Goal: Task Accomplishment & Management: Use online tool/utility

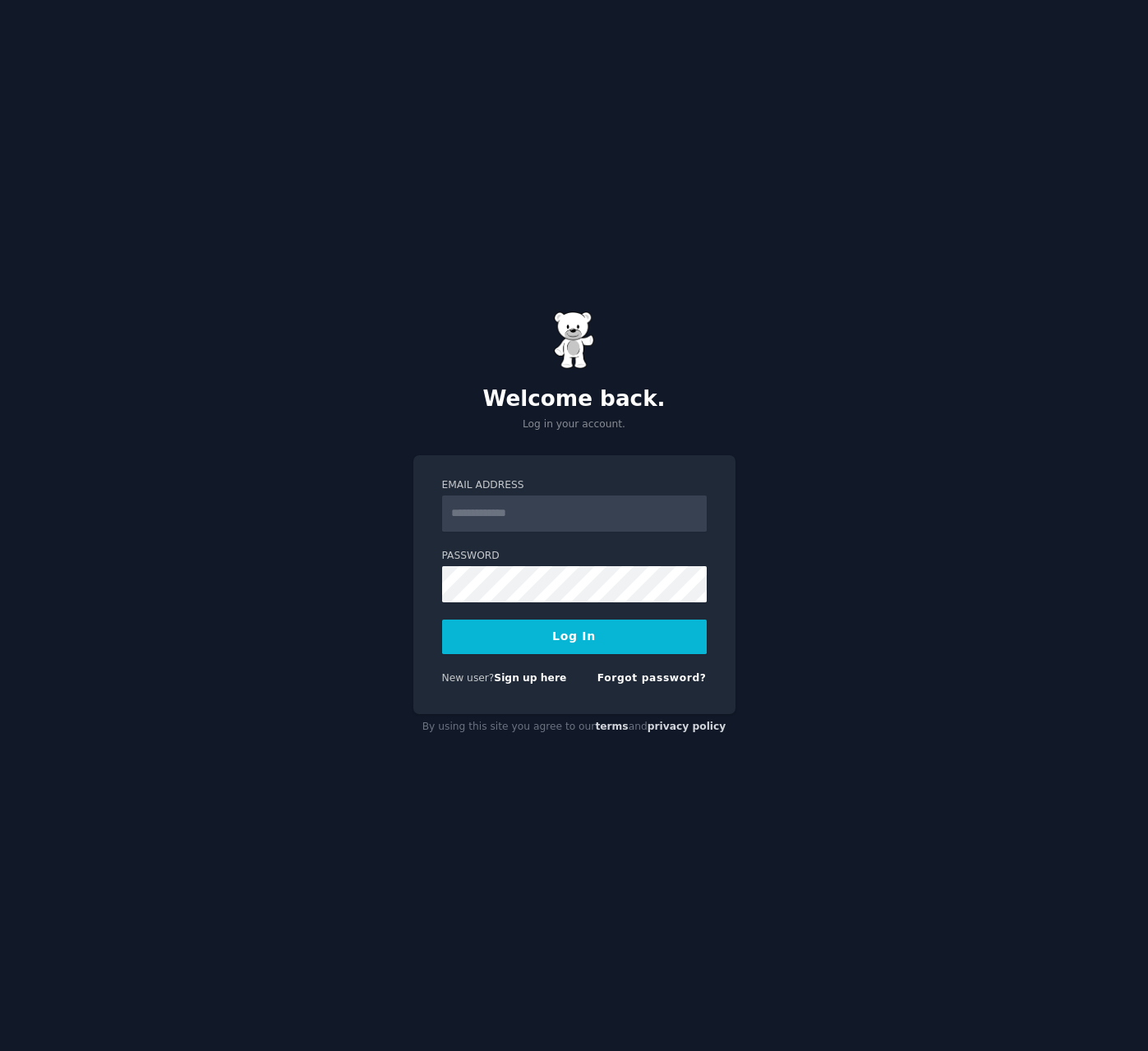
click at [613, 532] on input "Email Address" at bounding box center [575, 514] width 265 height 36
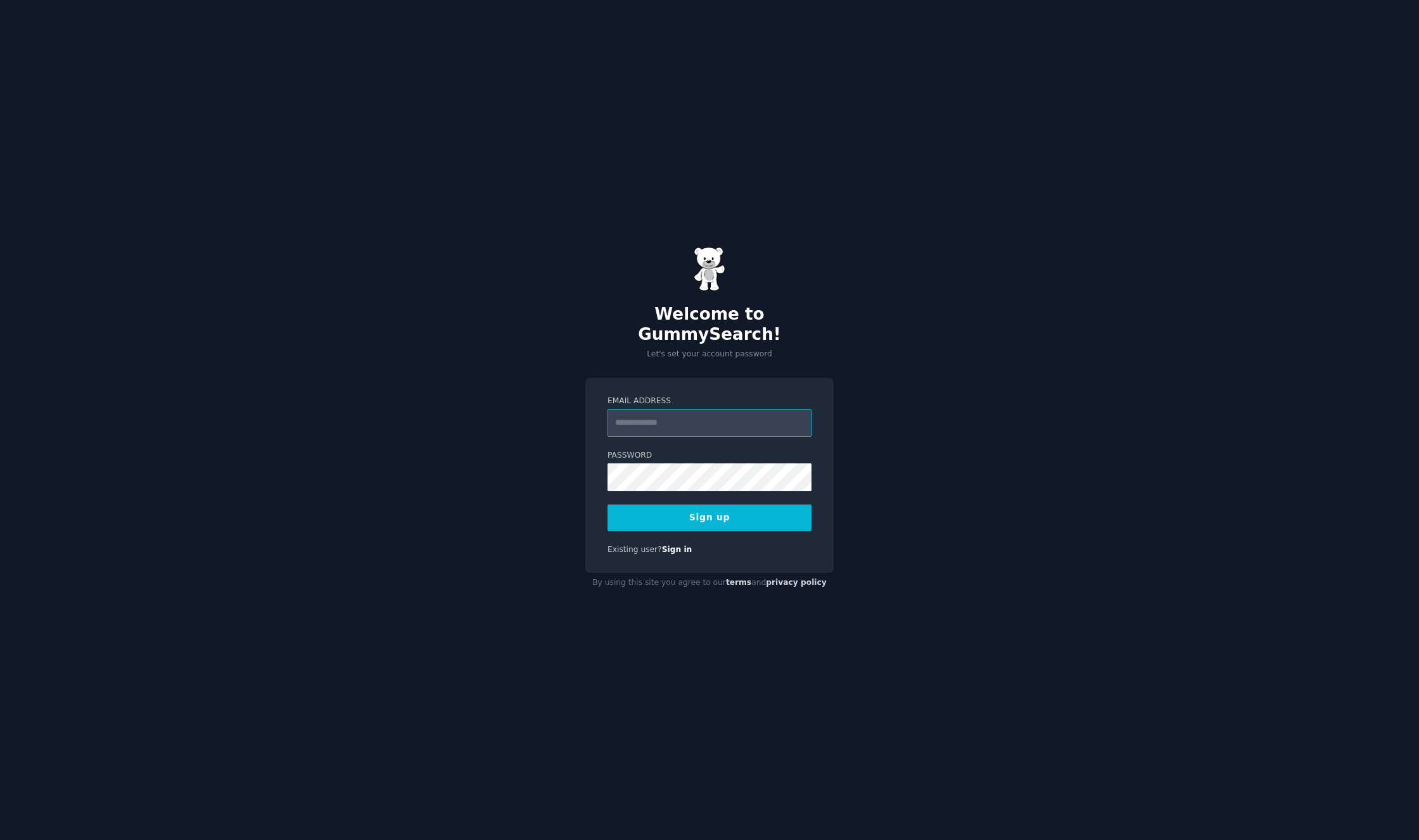
click at [505, 425] on input "Email Address" at bounding box center [710, 423] width 204 height 28
type input "**********"
click at [505, 425] on button "Sign up" at bounding box center [710, 518] width 204 height 27
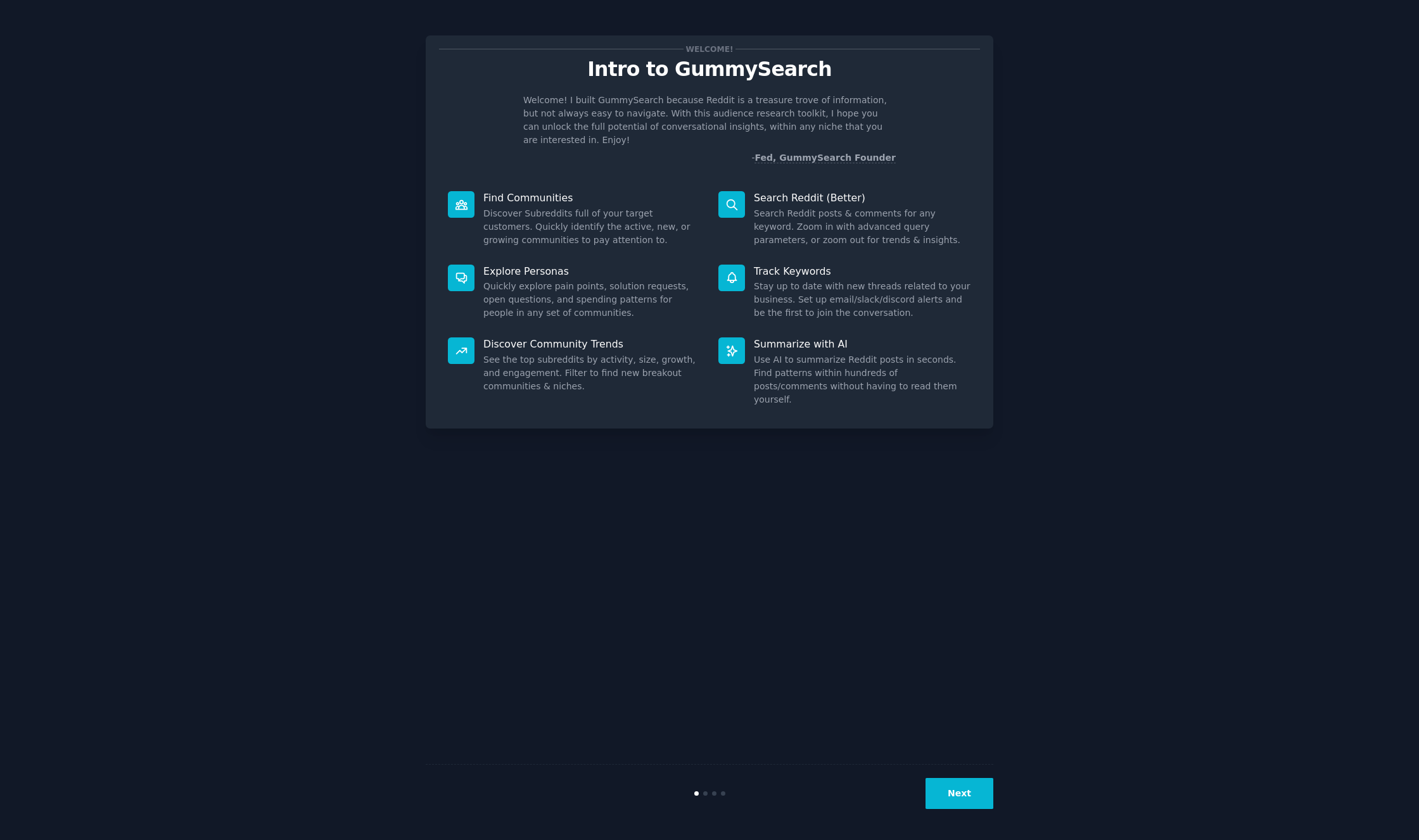
click at [727, 200] on icon at bounding box center [732, 205] width 13 height 13
click at [794, 196] on p "Search Reddit (Better)" at bounding box center [863, 198] width 218 height 13
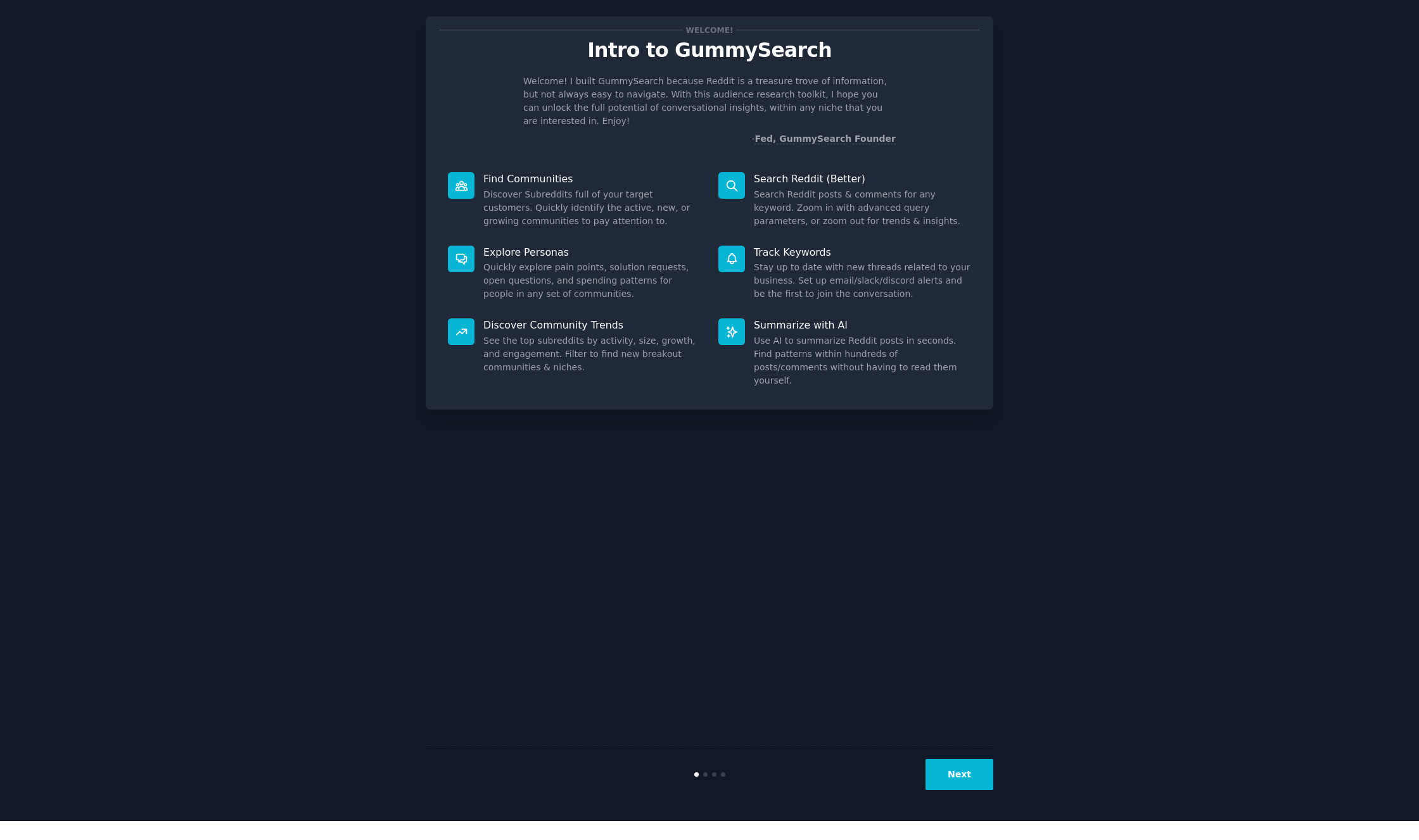
scroll to position [1, 0]
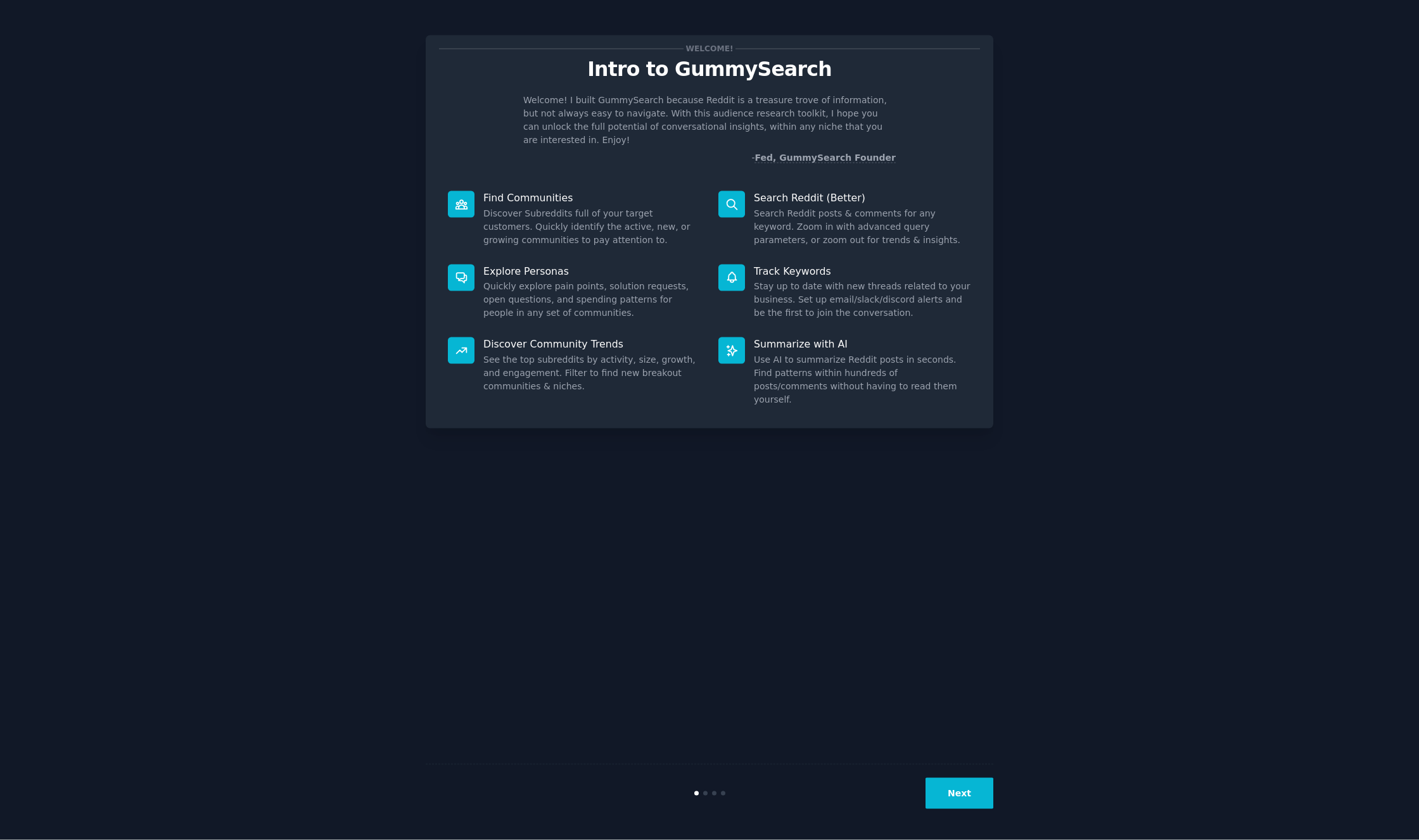
click at [956, 809] on button "Next" at bounding box center [960, 793] width 68 height 31
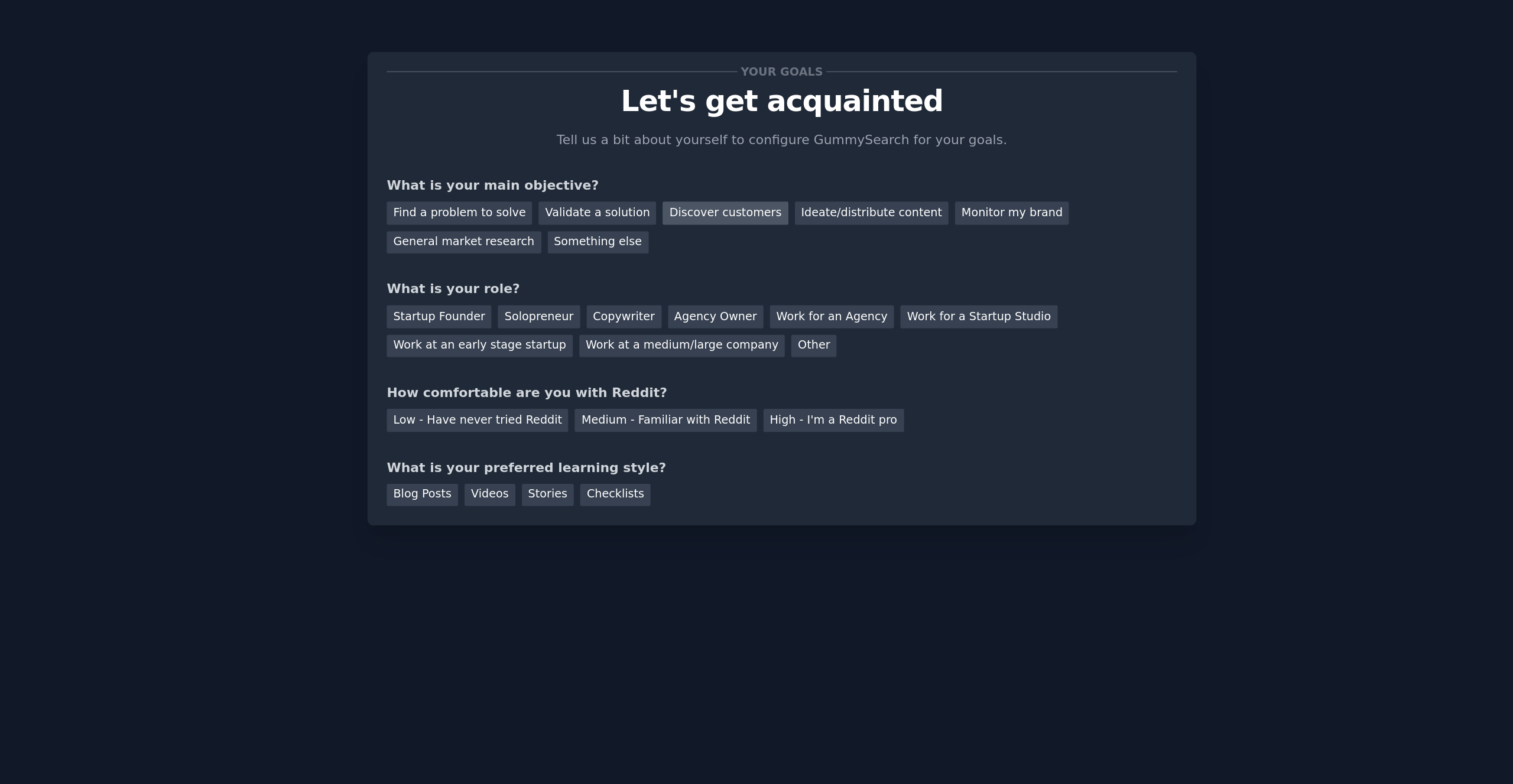
click at [681, 138] on div "Discover customers" at bounding box center [721, 136] width 80 height 14
click at [765, 137] on div "Ideate/distribute content" at bounding box center [814, 136] width 98 height 14
click at [681, 139] on div "Discover customers" at bounding box center [721, 136] width 80 height 14
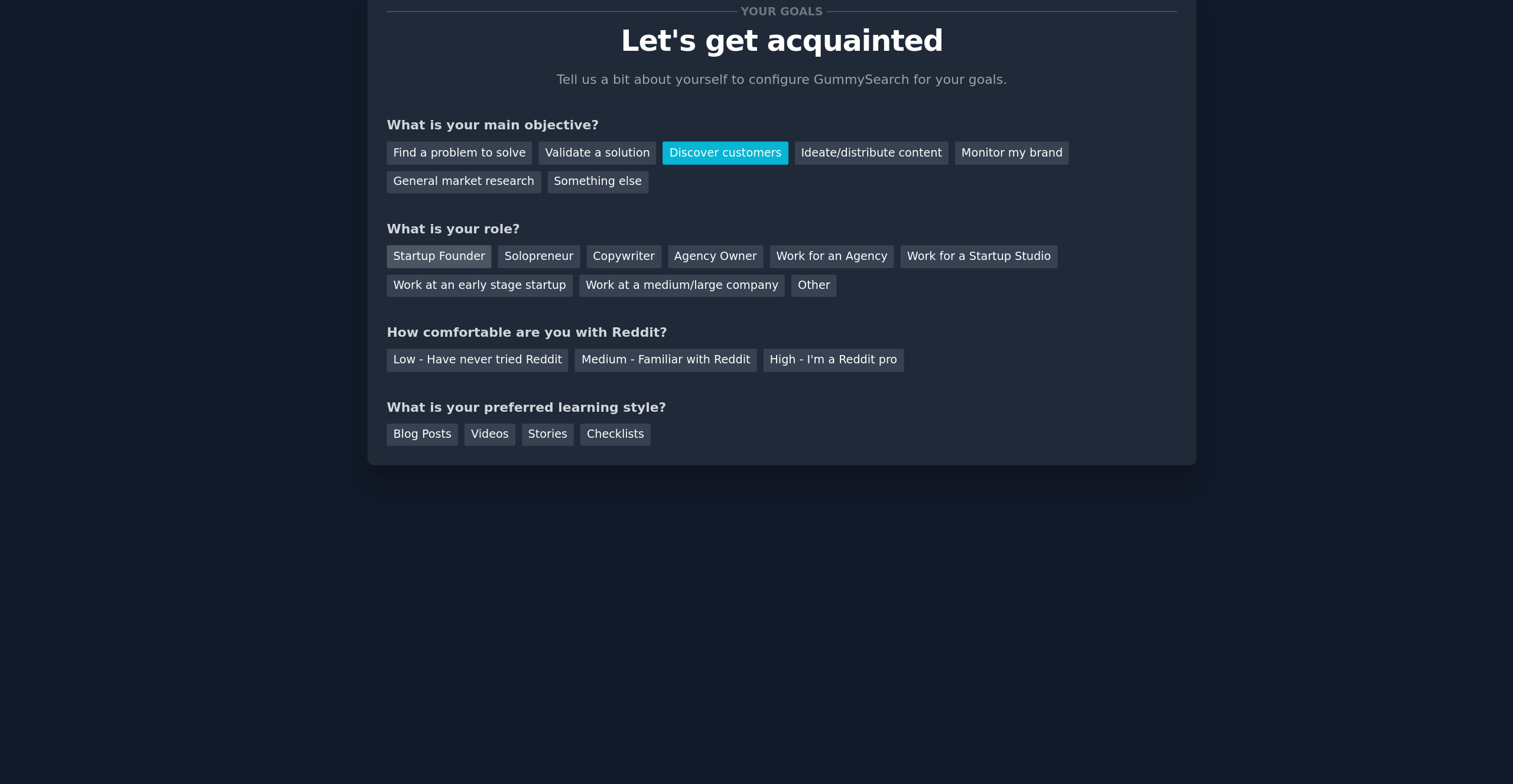
click at [504, 195] on div "Startup Founder" at bounding box center [537, 202] width 67 height 14
click at [575, 195] on div "Solopreneur" at bounding box center [601, 202] width 52 height 14
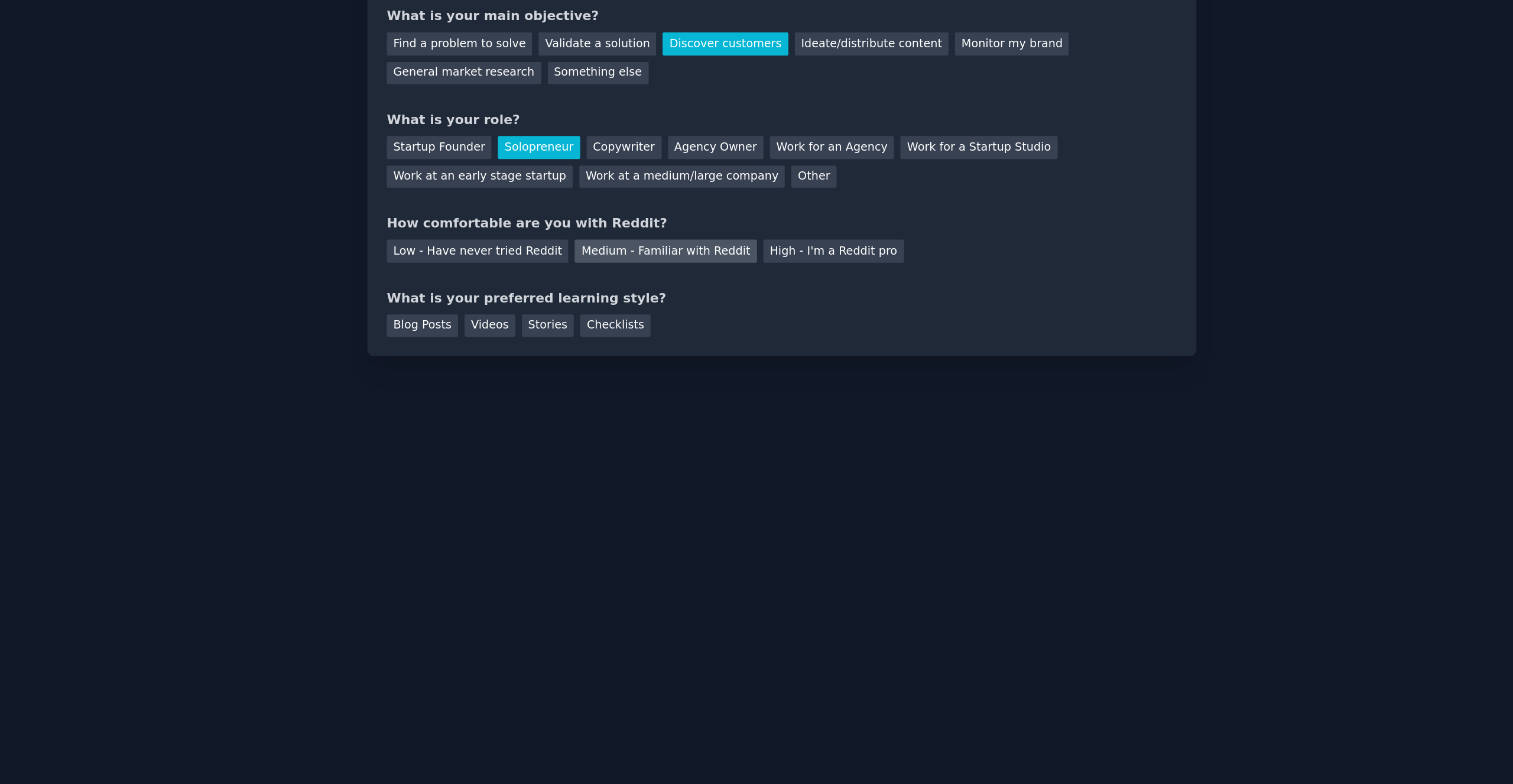
click at [624, 261] on div "Medium - Familiar with Reddit" at bounding box center [682, 268] width 116 height 14
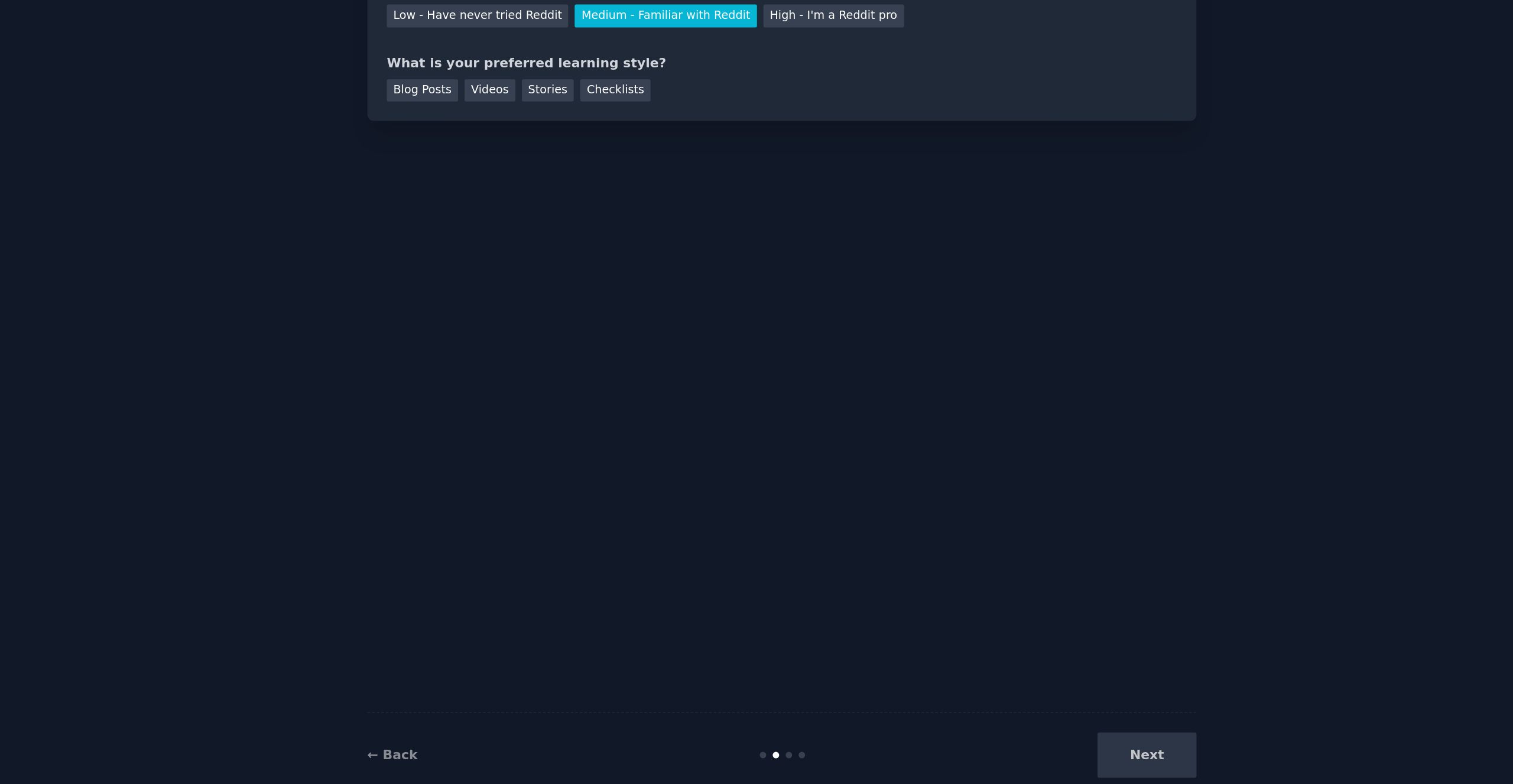
scroll to position [39, 0]
click at [845, 726] on div "Next" at bounding box center [933, 741] width 177 height 29
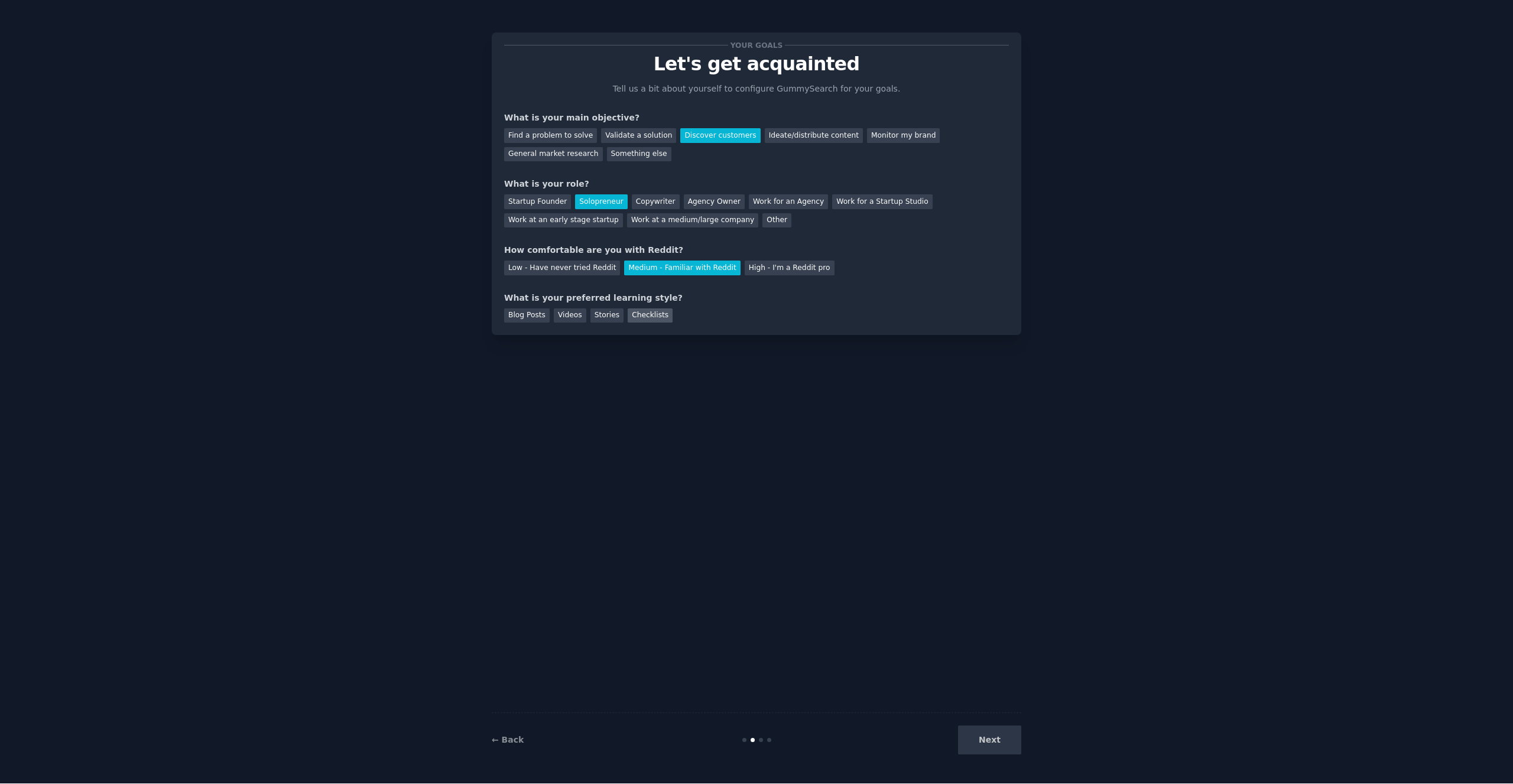
click at [660, 309] on div "Checklists" at bounding box center [650, 316] width 45 height 14
click at [986, 736] on button "Next" at bounding box center [990, 741] width 64 height 29
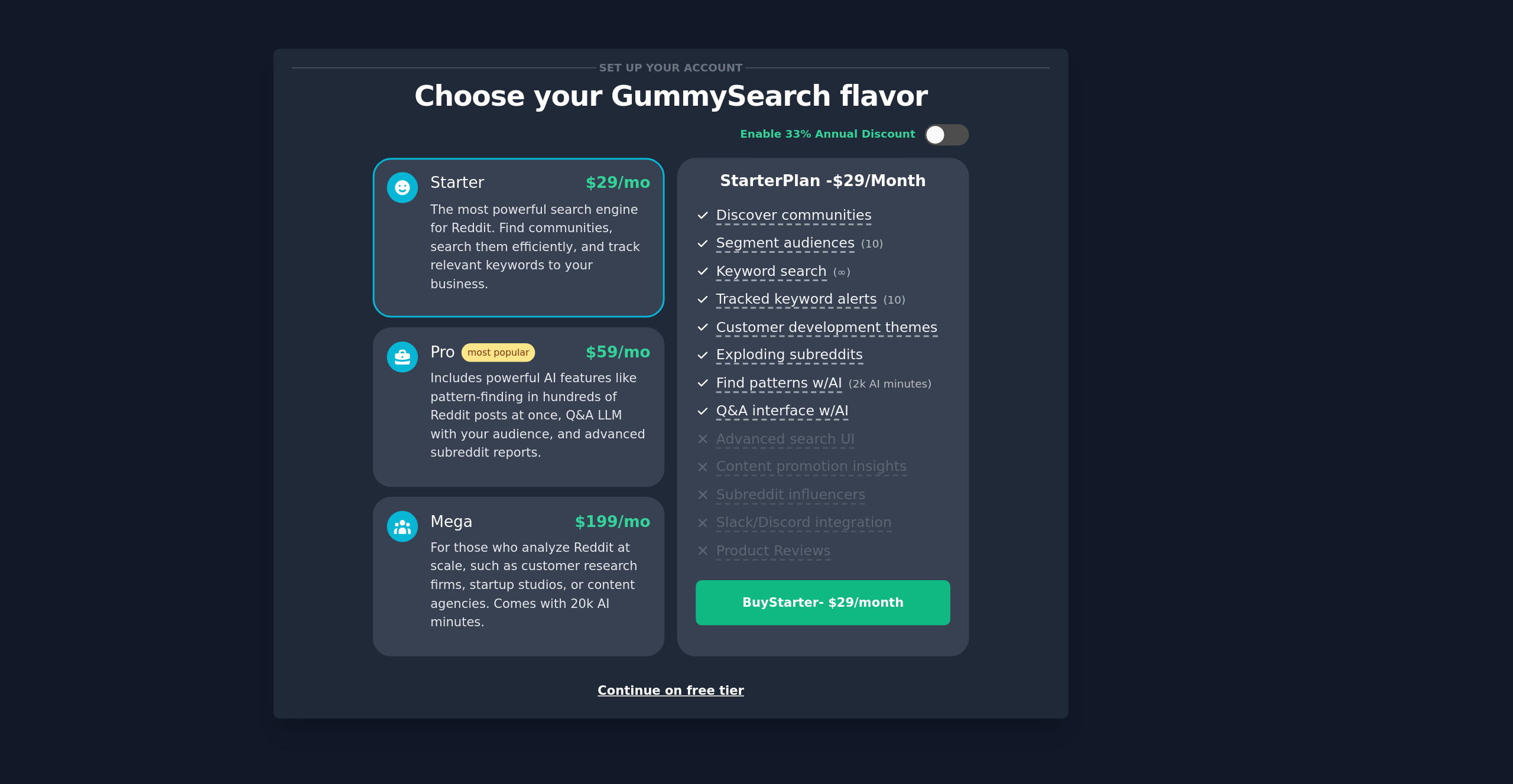
click at [504, 454] on div "Continue on free tier" at bounding box center [756, 460] width 505 height 12
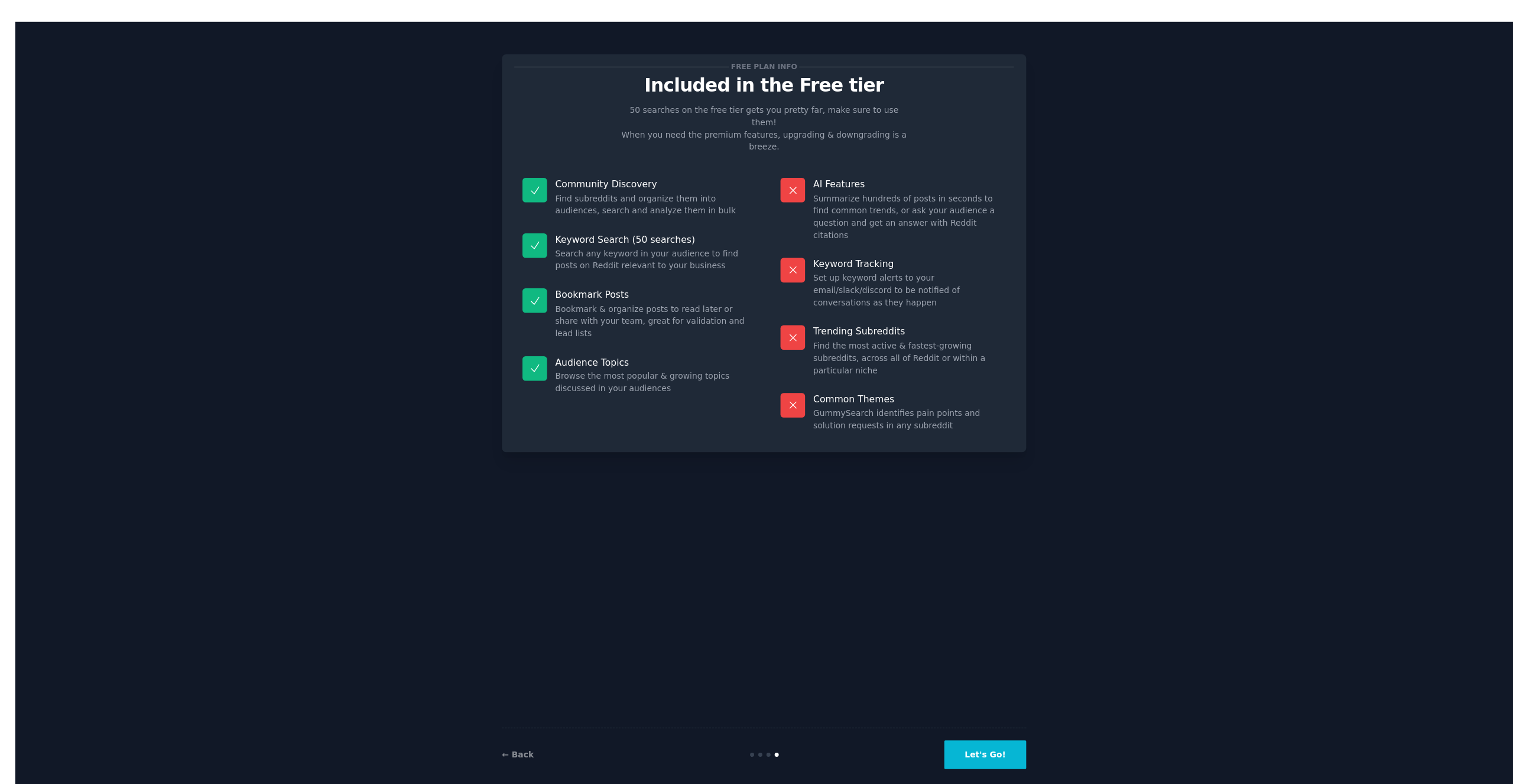
scroll to position [27, 0]
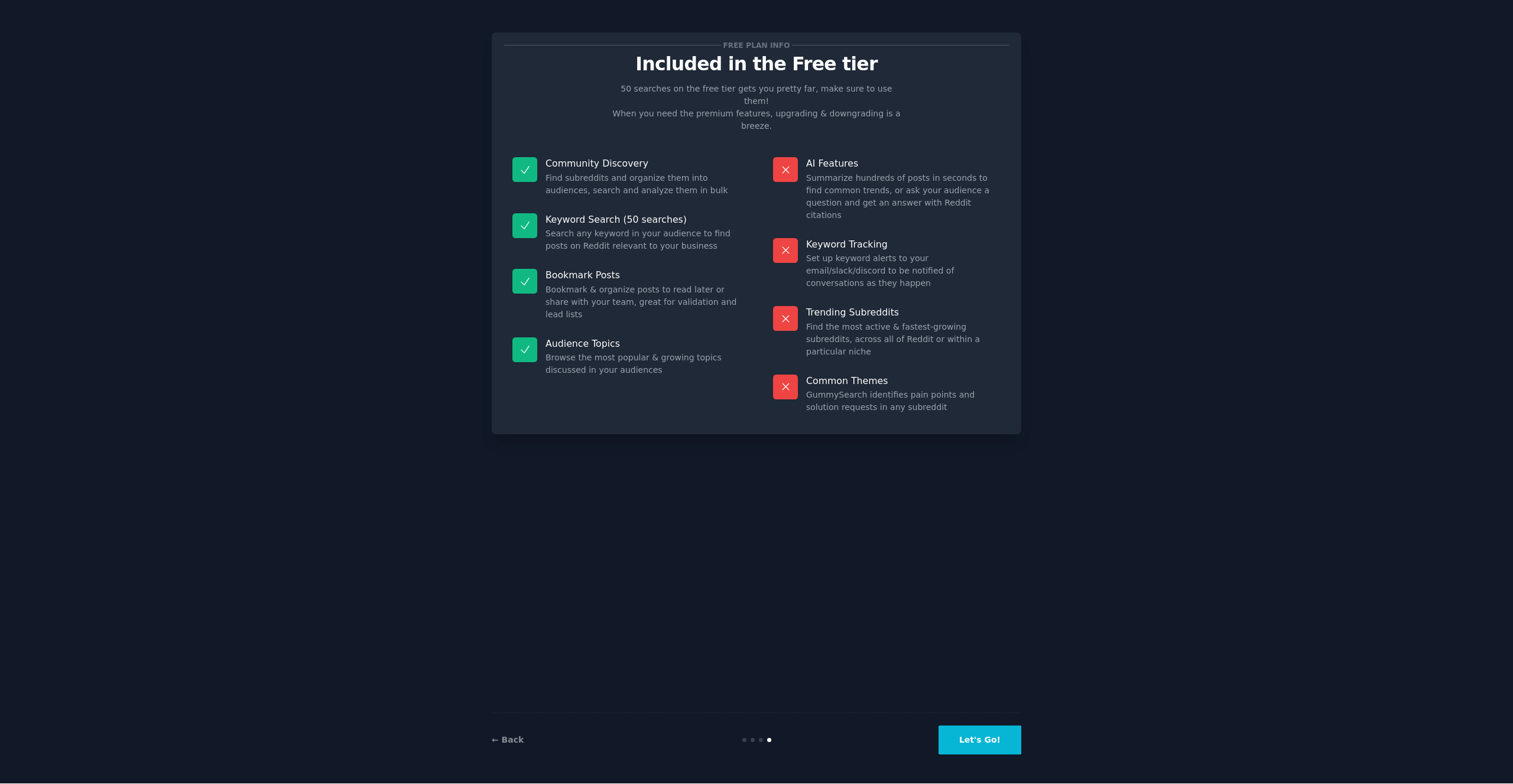
click at [988, 753] on button "Let's Go!" at bounding box center [980, 741] width 83 height 29
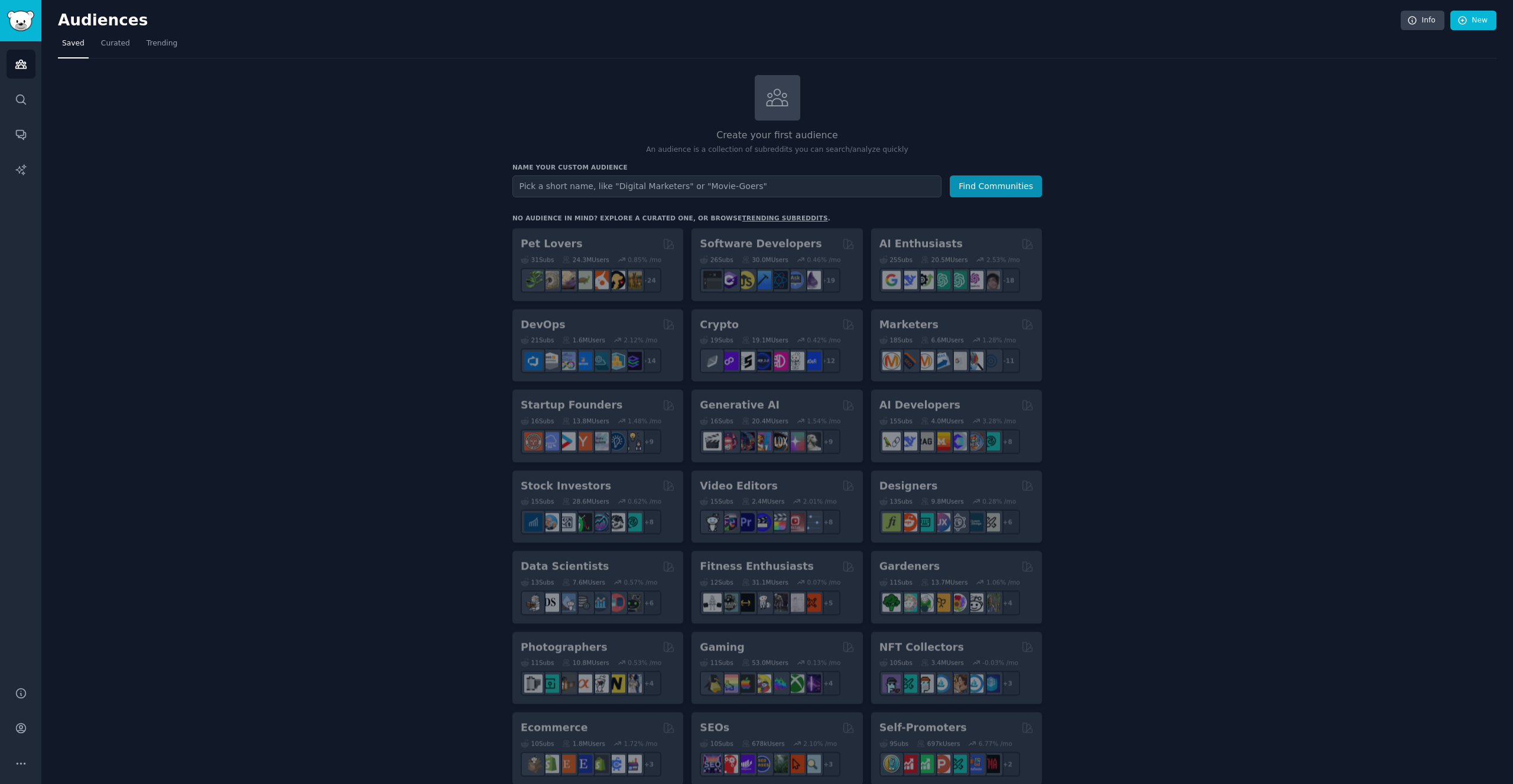
scroll to position [27, 0]
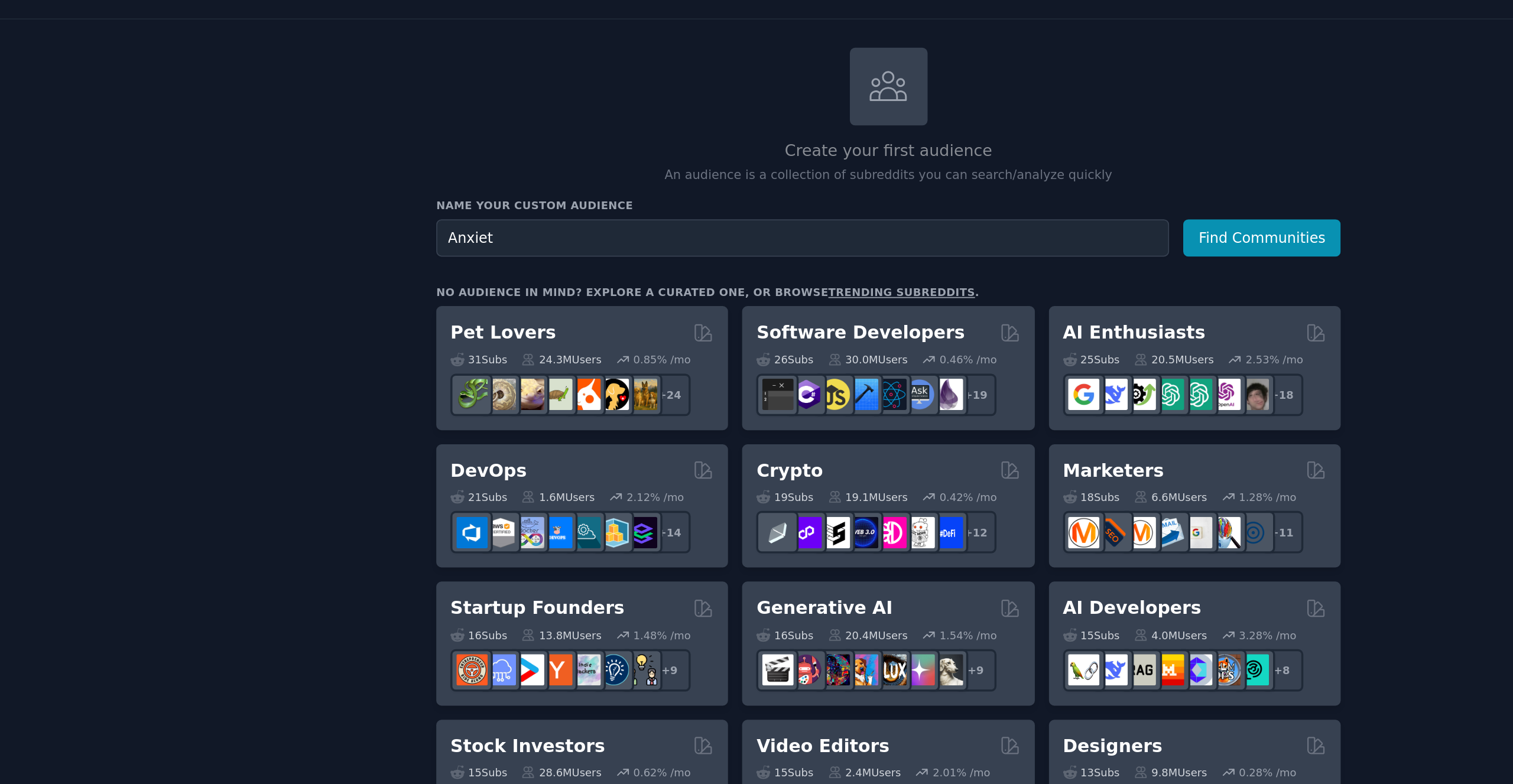
type input "Anxiety"
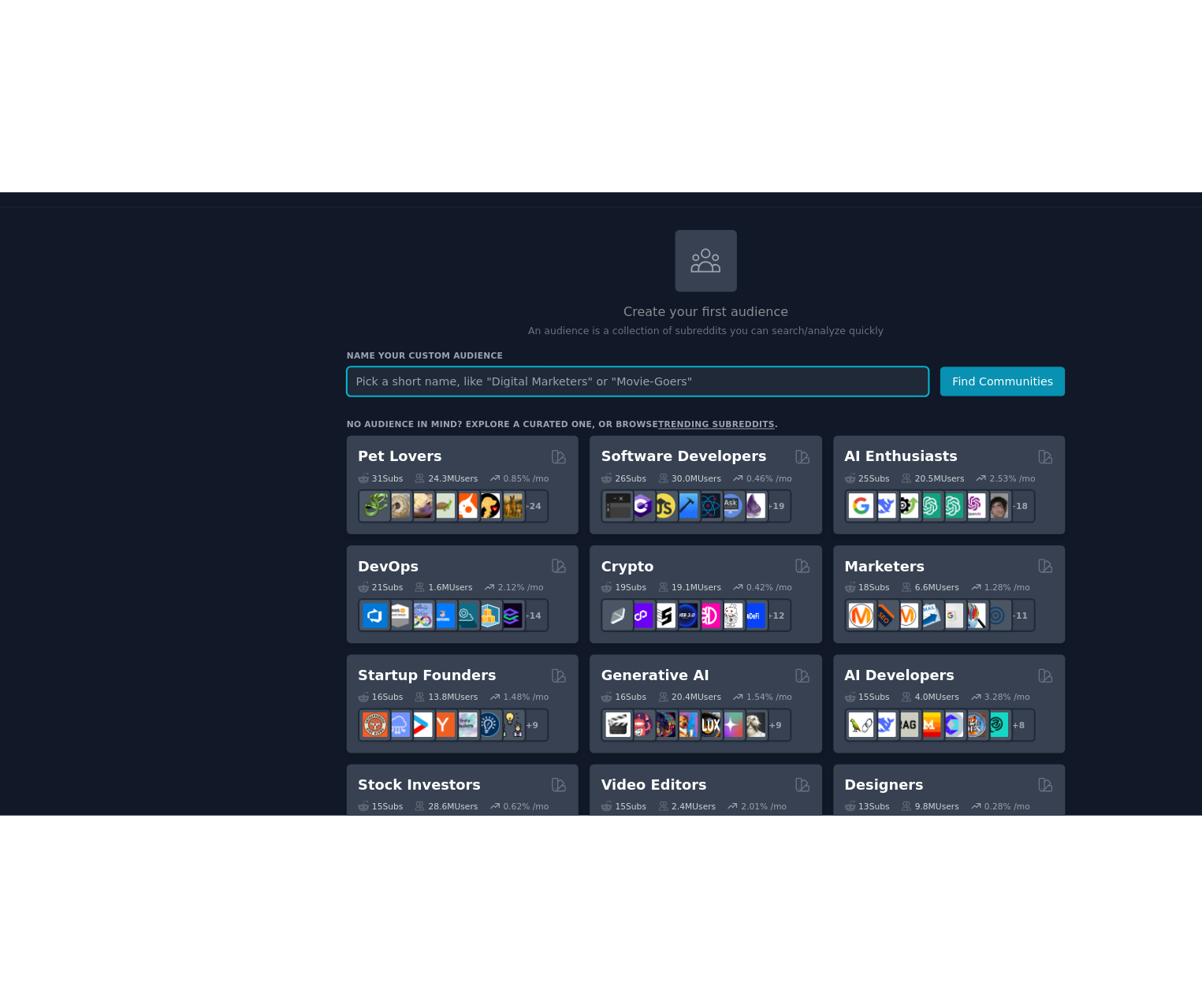
scroll to position [0, 0]
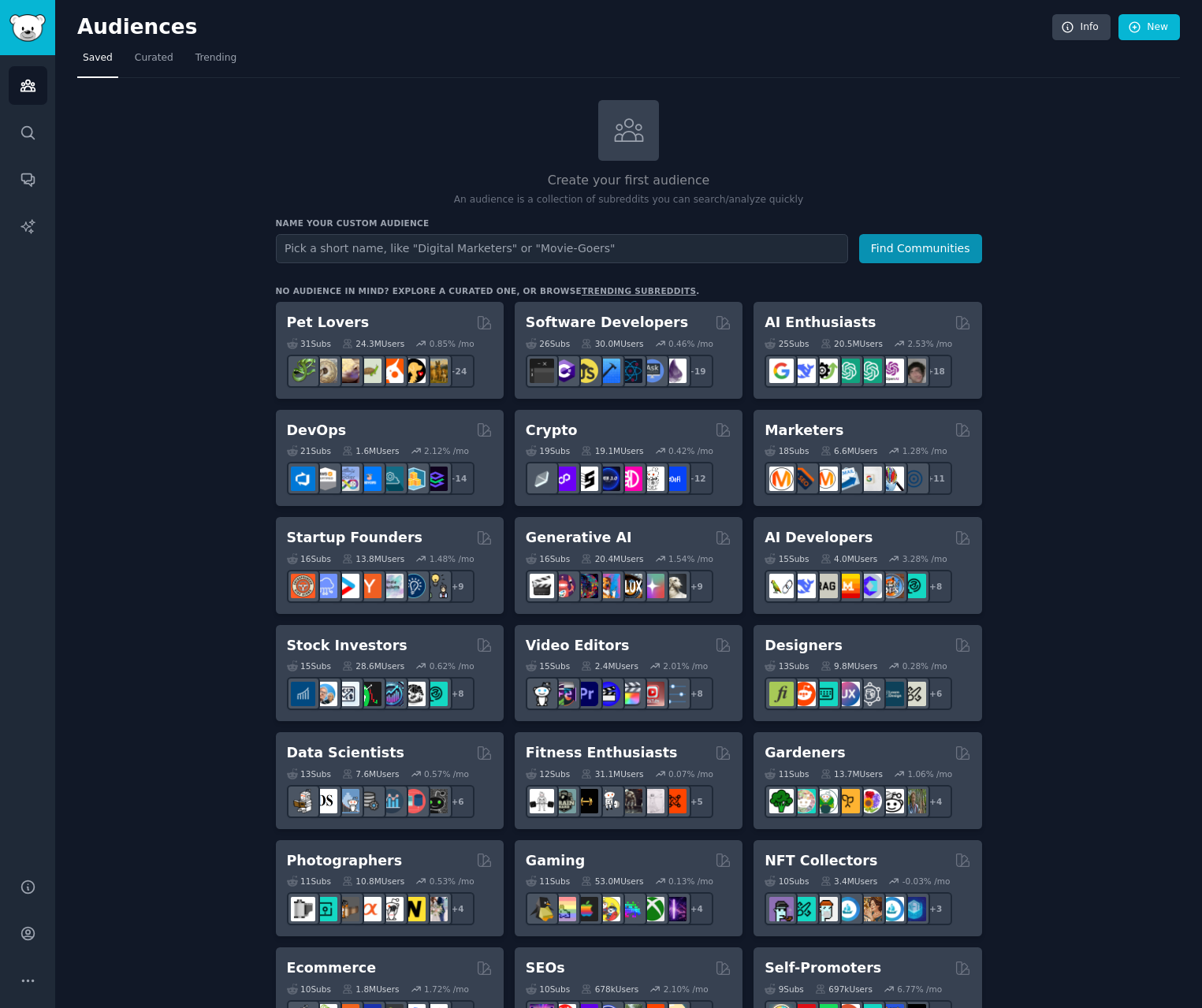
drag, startPoint x: 29, startPoint y: 563, endPoint x: -1, endPoint y: -1, distance: 564.8
click at [595, 245] on input "text" at bounding box center [562, 249] width 572 height 29
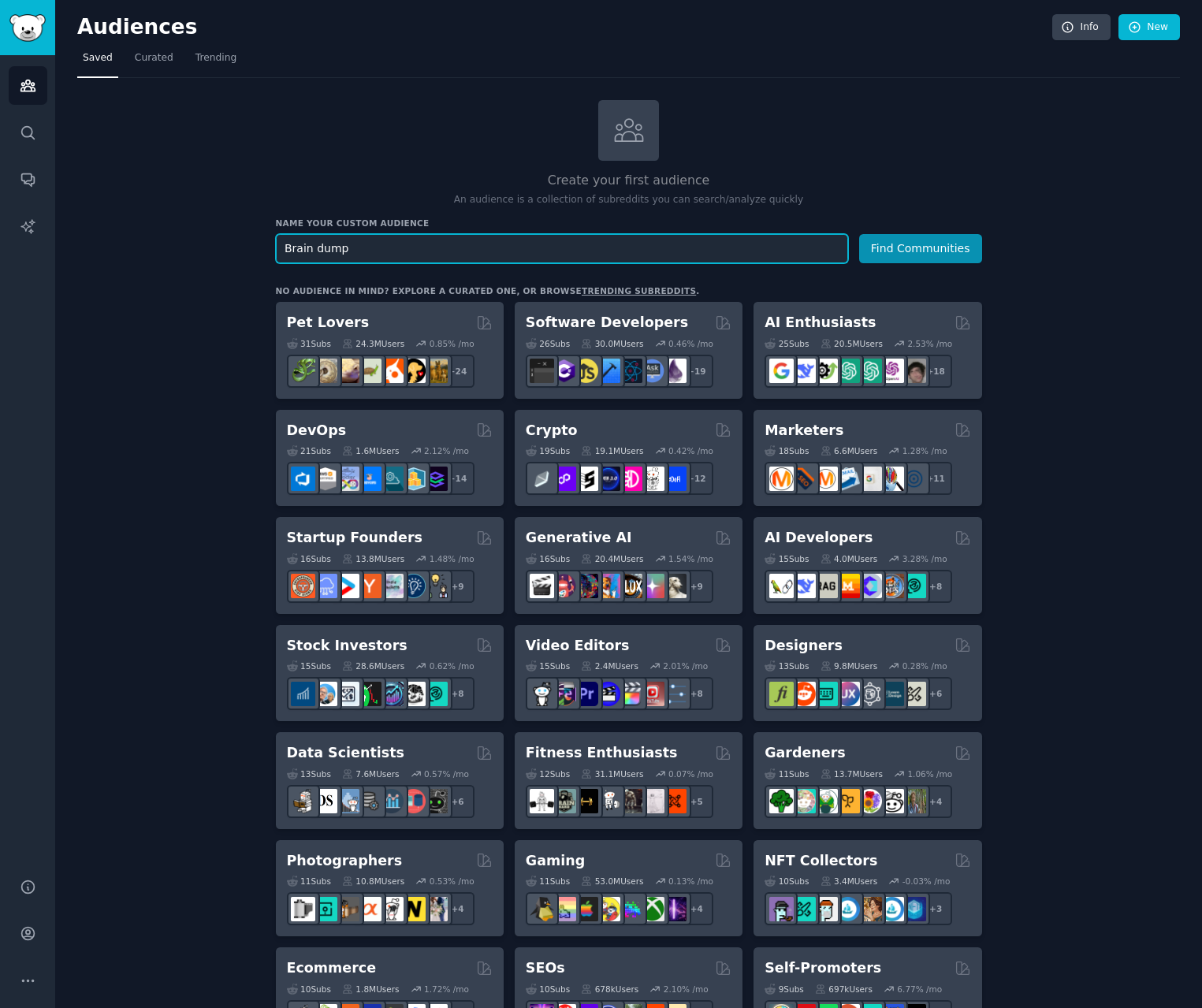
type input "Brain dump"
click at [921, 248] on button "Find Communities" at bounding box center [920, 249] width 123 height 29
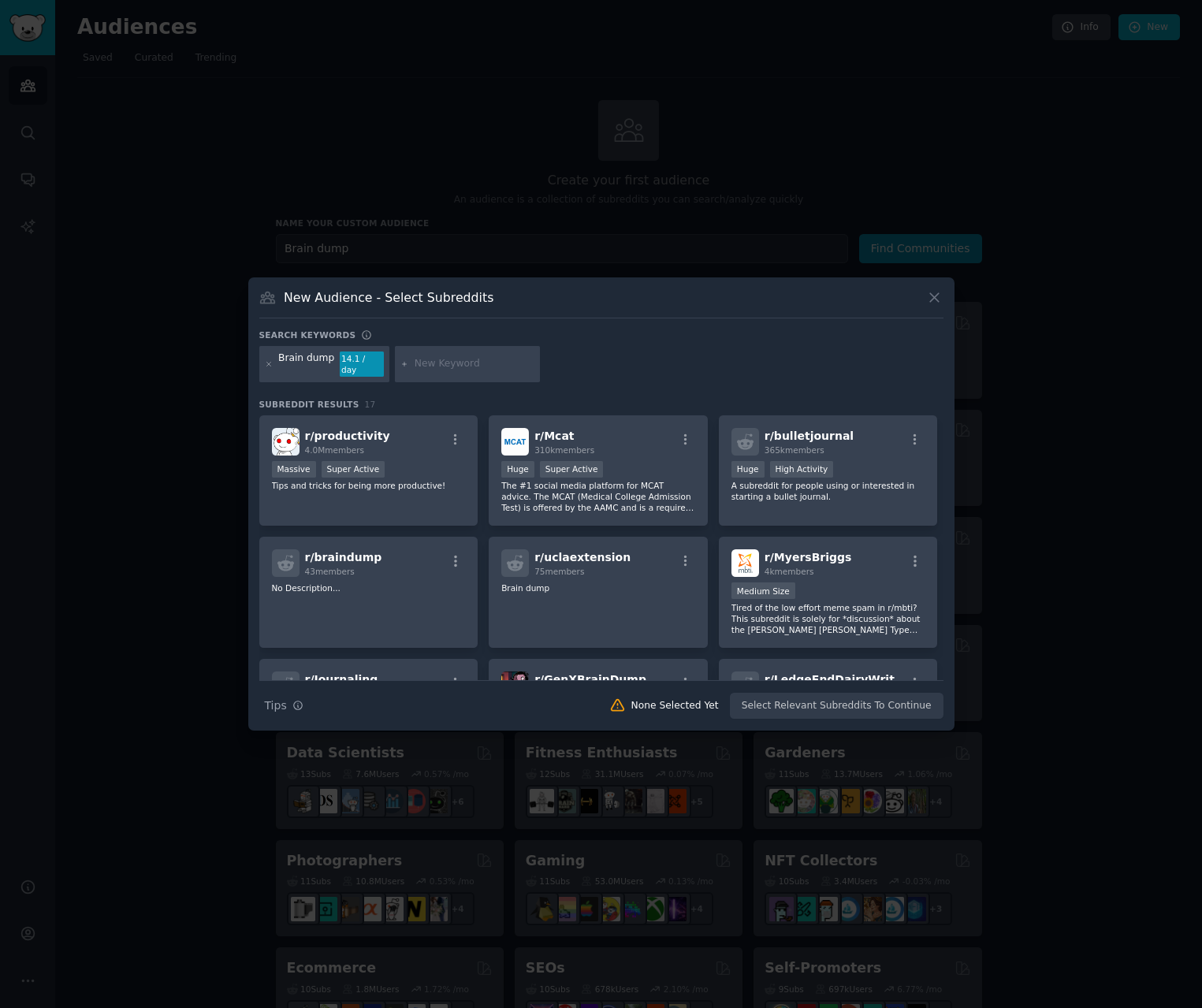
click at [656, 643] on div "r/ uclaextension 75 members Brain dump" at bounding box center [598, 592] width 219 height 111
